Goal: Transaction & Acquisition: Download file/media

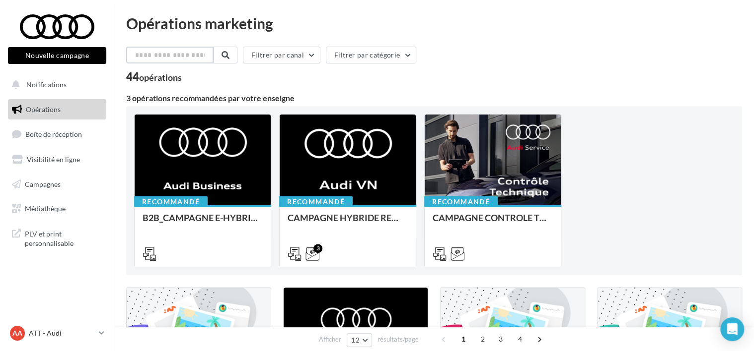
click at [153, 50] on input "text" at bounding box center [169, 55] width 87 height 17
click at [56, 207] on span "Médiathèque" at bounding box center [45, 209] width 41 height 8
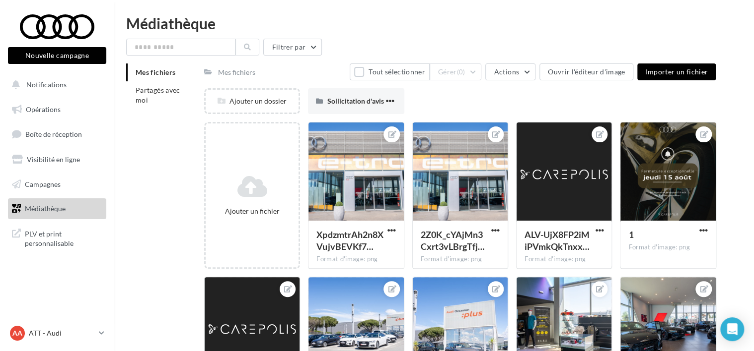
click at [145, 110] on div "Mes fichiers Partagés avec moi" at bounding box center [165, 91] width 78 height 54
drag, startPoint x: 145, startPoint y: 110, endPoint x: 154, endPoint y: 106, distance: 10.0
click at [154, 106] on li "Partagés avec moi" at bounding box center [161, 95] width 70 height 28
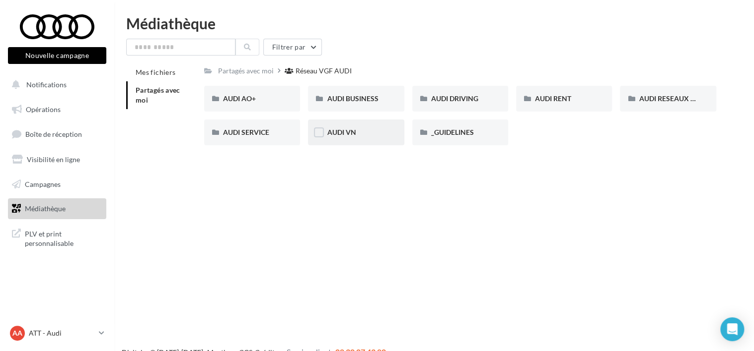
click at [382, 128] on div "AUDI VN" at bounding box center [356, 133] width 58 height 10
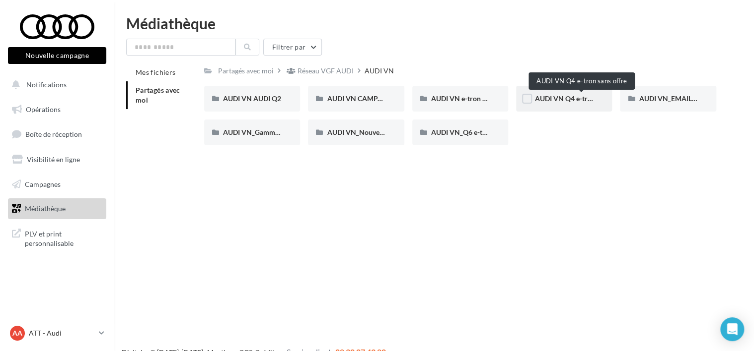
click at [562, 100] on span "AUDI VN Q4 e-tron sans offre" at bounding box center [581, 98] width 92 height 8
click at [570, 103] on span "AUDI VN Q4 e-tron sans offre" at bounding box center [581, 98] width 92 height 8
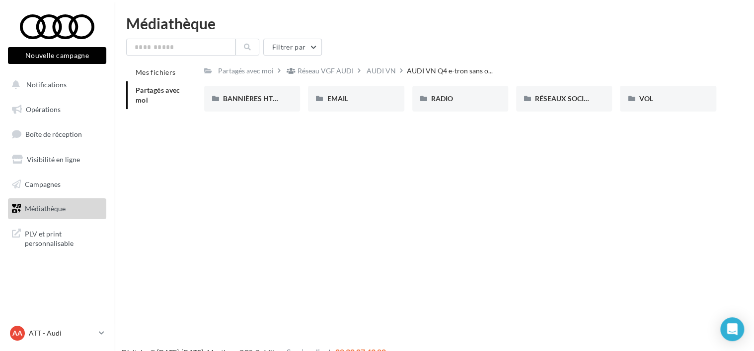
click at [462, 84] on div "Partagés avec moi Réseau VGF AUDI AUDI VN AUDI VN Q4 e-tron sans o... Rs Partag…" at bounding box center [460, 92] width 512 height 56
click at [472, 93] on div "RADIO" at bounding box center [460, 99] width 96 height 26
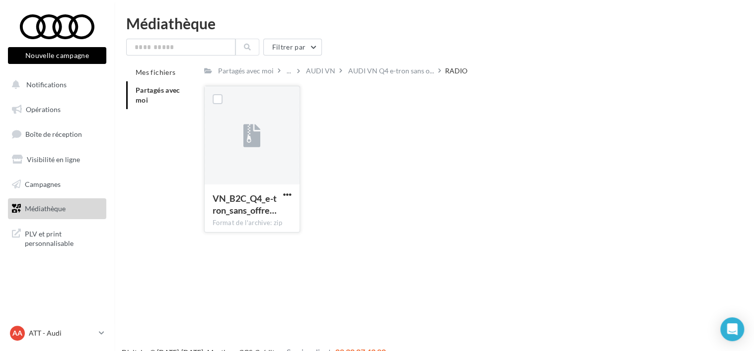
click at [226, 200] on span "VN_B2C_Q4_e-tron_sans_offre…" at bounding box center [244, 204] width 64 height 23
click at [284, 195] on span "button" at bounding box center [287, 195] width 8 height 8
click at [265, 216] on button "Télécharger" at bounding box center [243, 215] width 99 height 26
